Goal: Transaction & Acquisition: Subscribe to service/newsletter

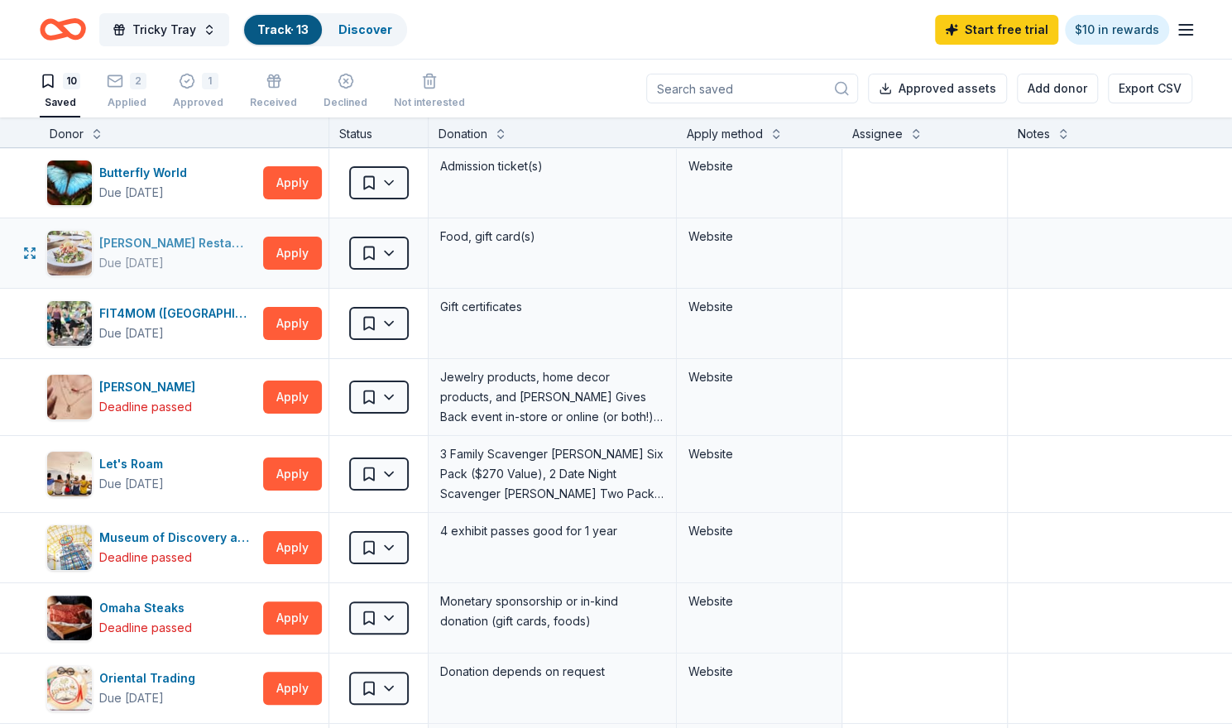
click at [189, 242] on div "[PERSON_NAME] Restaurants" at bounding box center [177, 243] width 157 height 20
click at [286, 246] on button "Apply" at bounding box center [292, 253] width 59 height 33
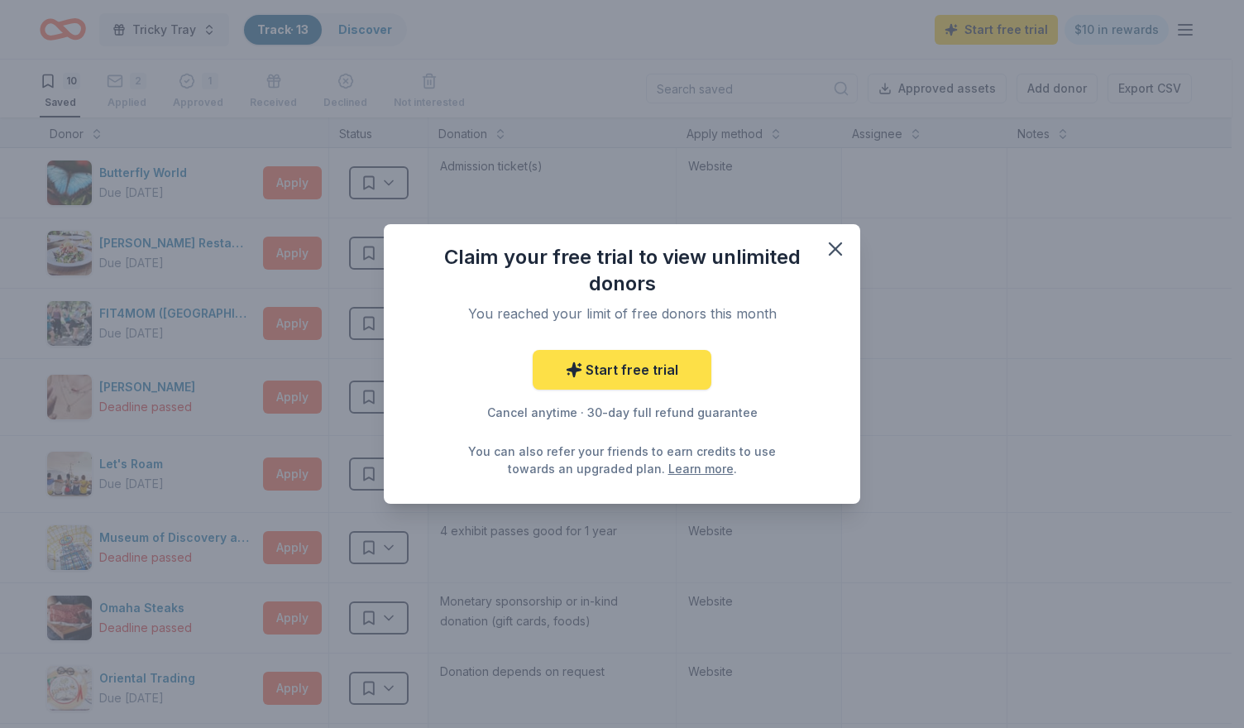
click at [643, 371] on link "Start free trial" at bounding box center [622, 370] width 179 height 40
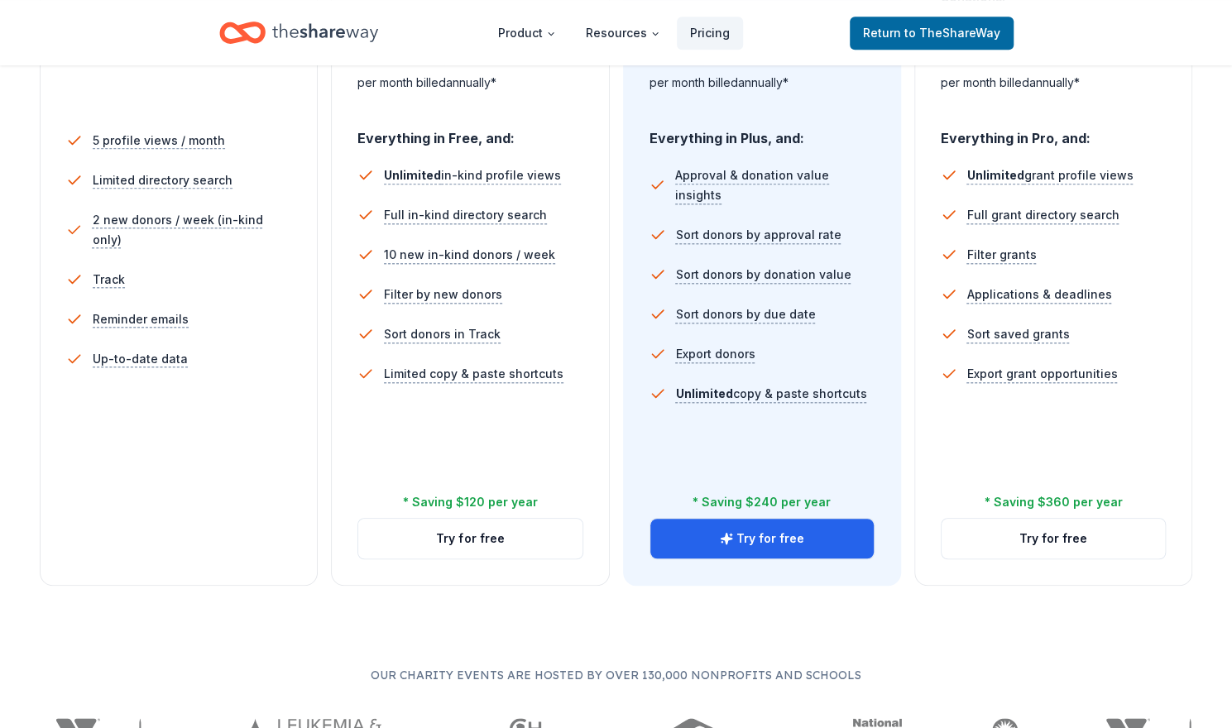
scroll to position [451, 0]
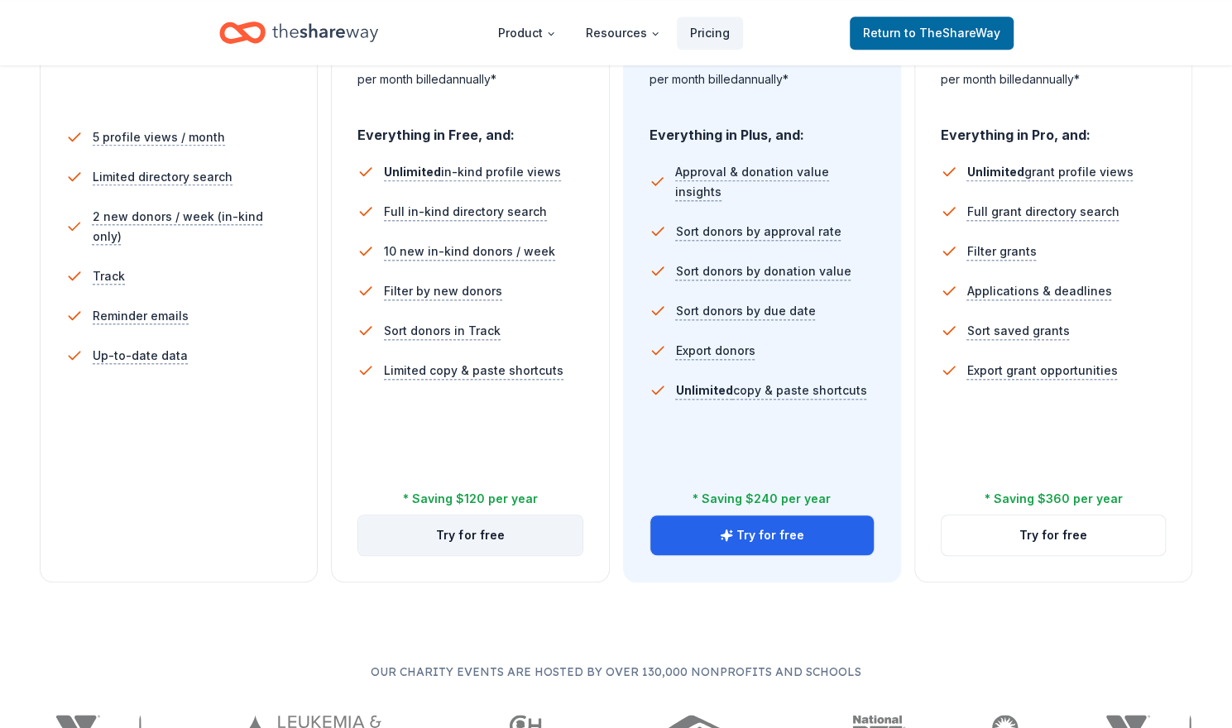
click at [412, 534] on button "Try for free" at bounding box center [469, 535] width 223 height 40
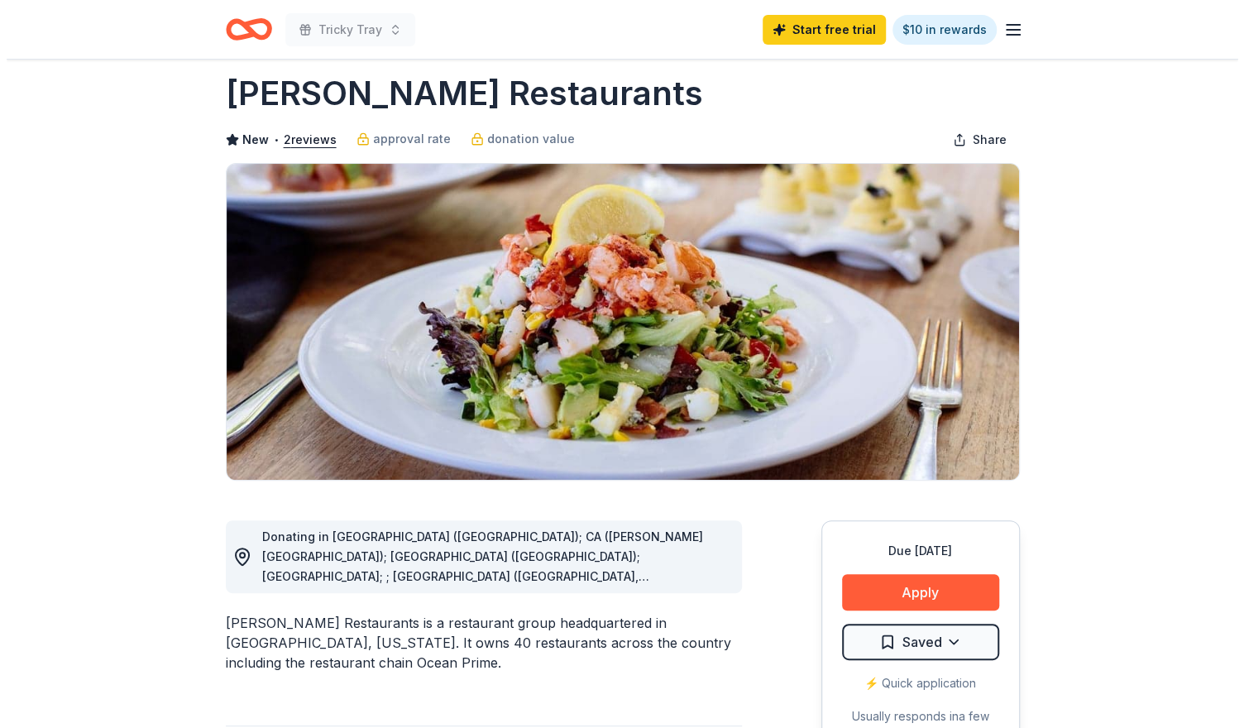
scroll to position [41, 0]
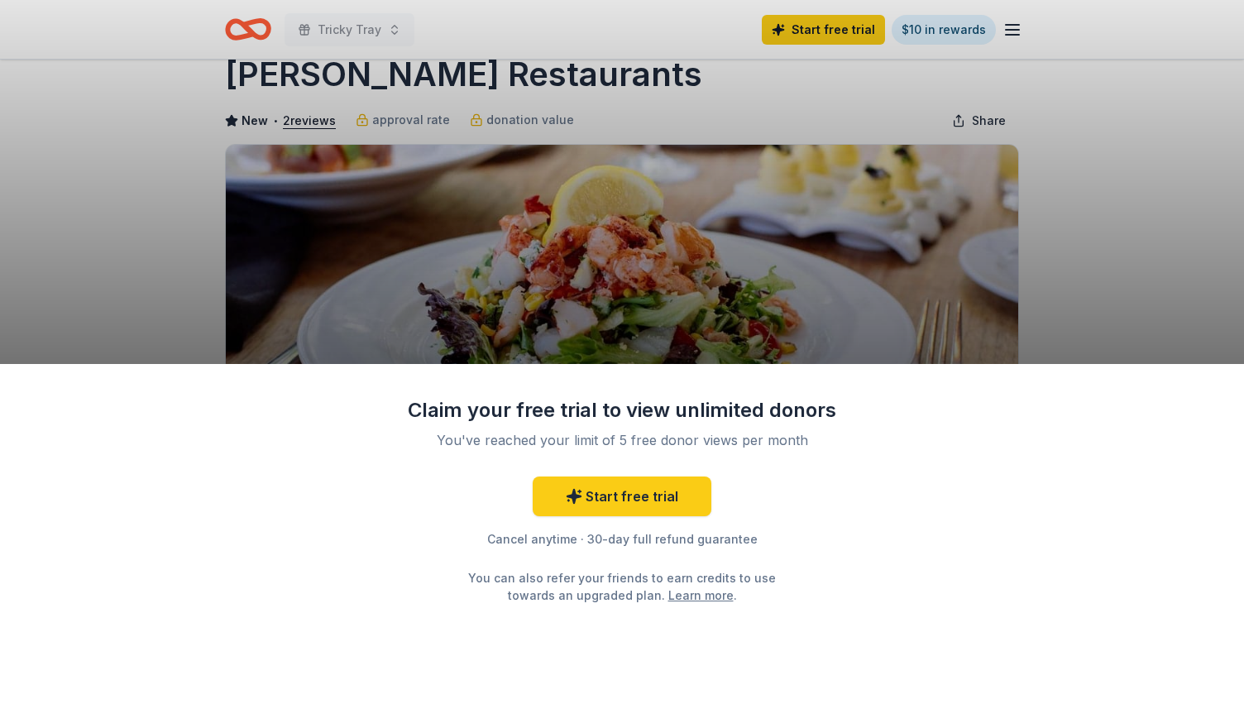
click at [191, 272] on div "Claim your free trial to view unlimited donors You've reached your limit of 5 f…" at bounding box center [622, 364] width 1244 height 728
